Goal: Use online tool/utility: Utilize a website feature to perform a specific function

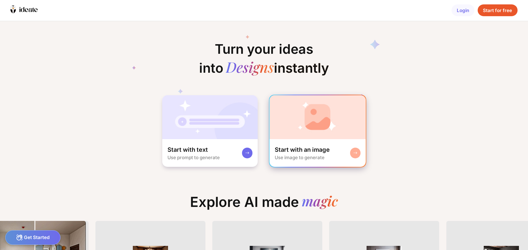
click at [294, 149] on div "Start with an image" at bounding box center [302, 150] width 55 height 8
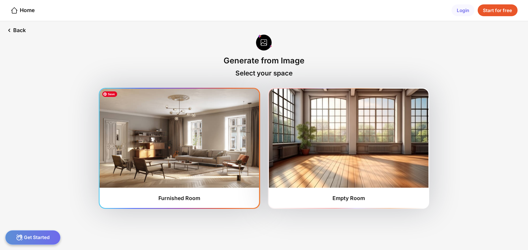
click at [181, 169] on img at bounding box center [178, 138] width 159 height 99
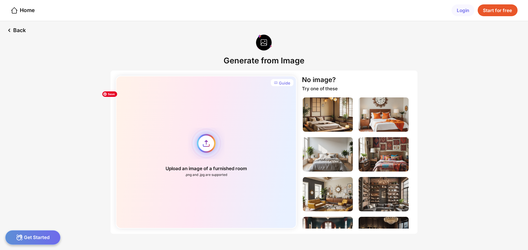
click at [208, 151] on div "Upload an image of a furnished room .png and .jpg are supported" at bounding box center [206, 152] width 181 height 153
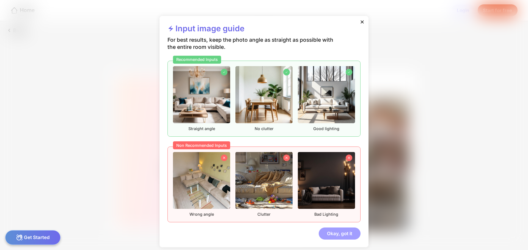
click at [330, 236] on div "Okay, got it" at bounding box center [340, 234] width 42 height 12
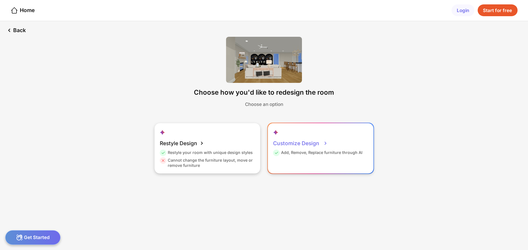
click at [308, 153] on div "Add, Remove, Replace furniture through AI" at bounding box center [317, 154] width 89 height 8
